Goal: Information Seeking & Learning: Learn about a topic

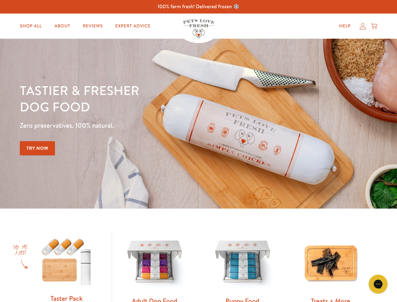
click at [199, 151] on div "Tastier & fresher dog food Zero preservatives. 100% natural. Try Now" at bounding box center [139, 123] width 239 height 83
click at [379, 284] on icon "Open gorgias live chat" at bounding box center [378, 284] width 6 height 6
